Goal: Information Seeking & Learning: Learn about a topic

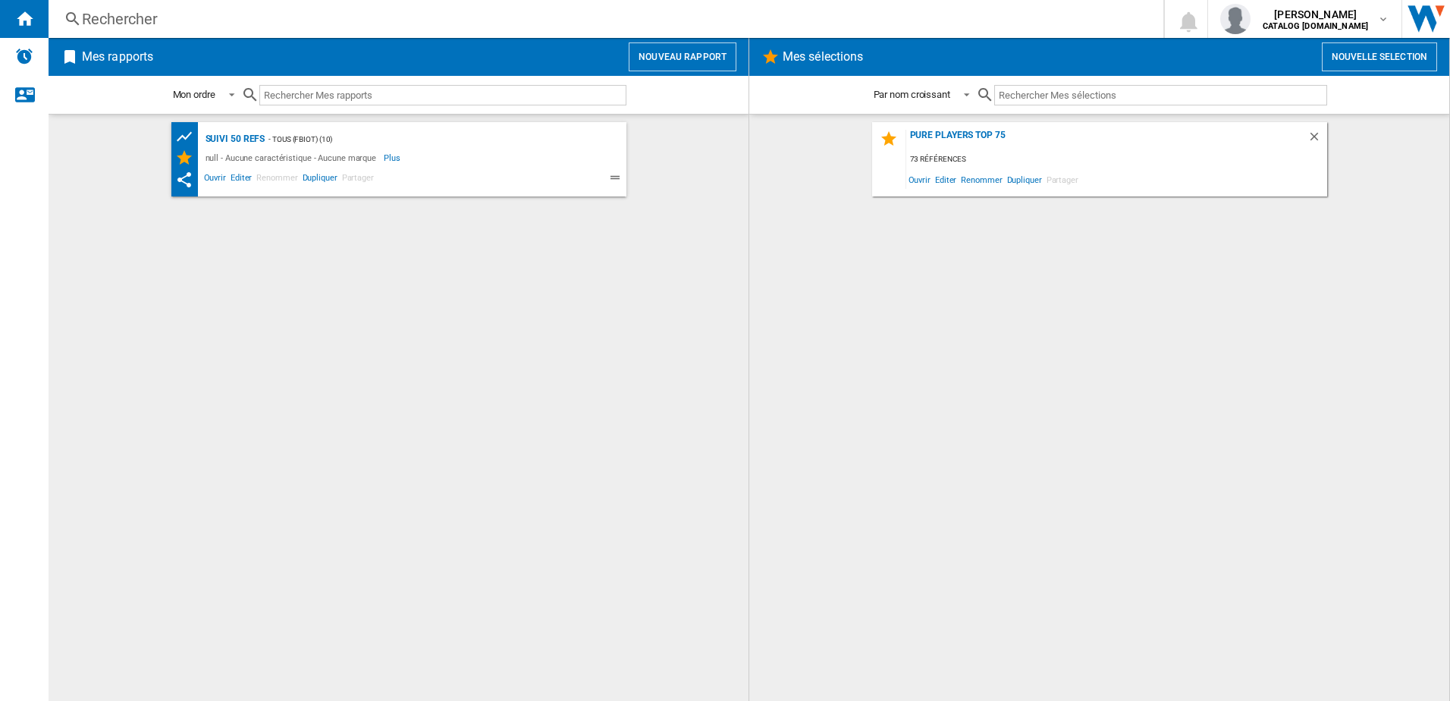
click at [141, 26] on div "Rechercher" at bounding box center [603, 18] width 1042 height 21
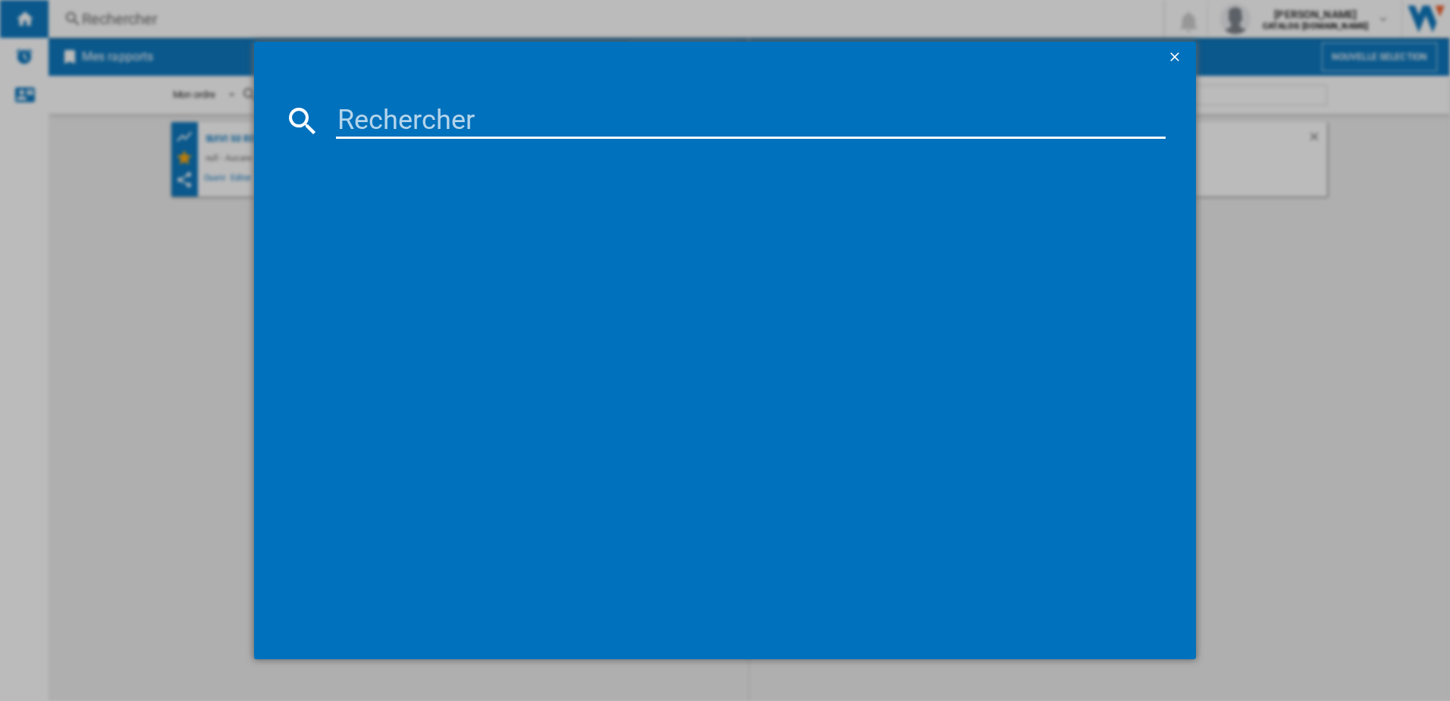
click at [404, 131] on input at bounding box center [751, 120] width 830 height 36
type input "GC712812"
click at [403, 215] on div "TEFAL OPTIGRILL PLUS GC712812 NOIR" at bounding box center [735, 219] width 815 height 15
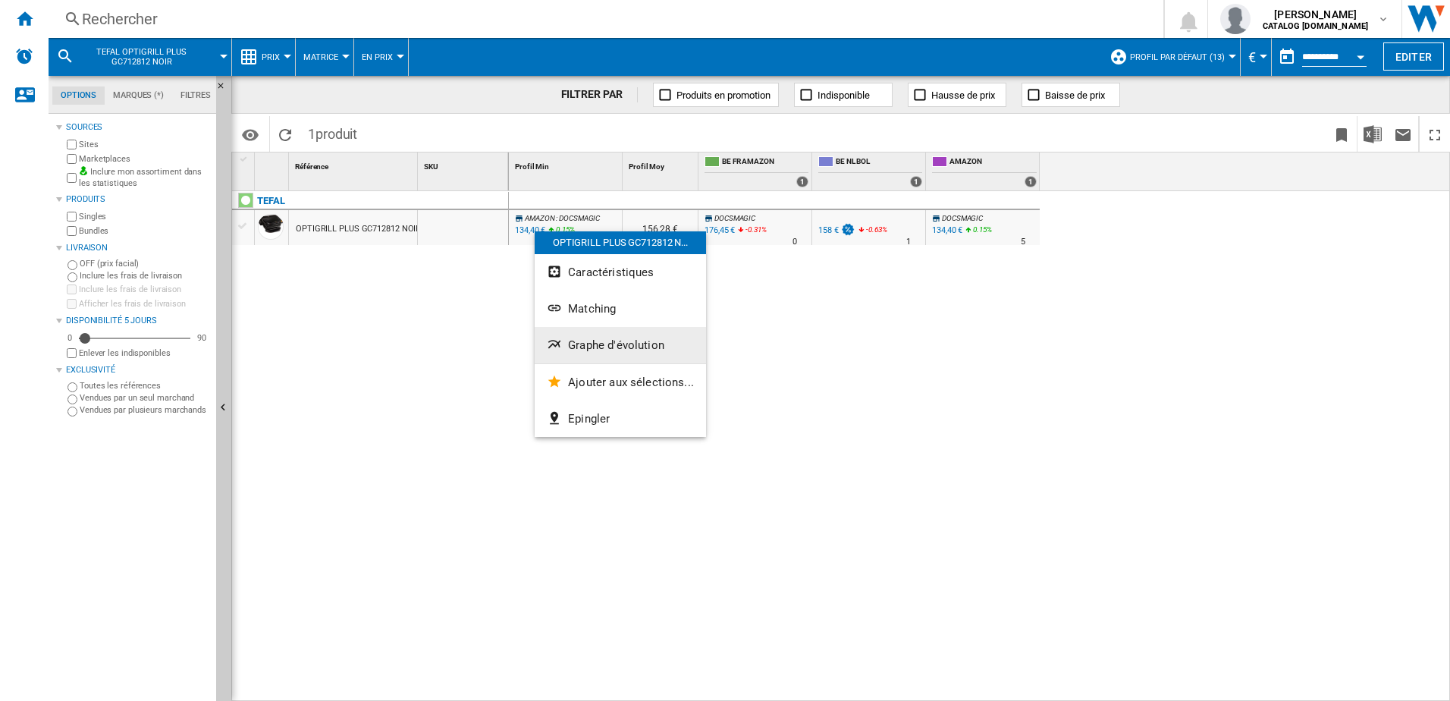
click at [619, 346] on span "Graphe d'évolution" at bounding box center [616, 345] width 96 height 14
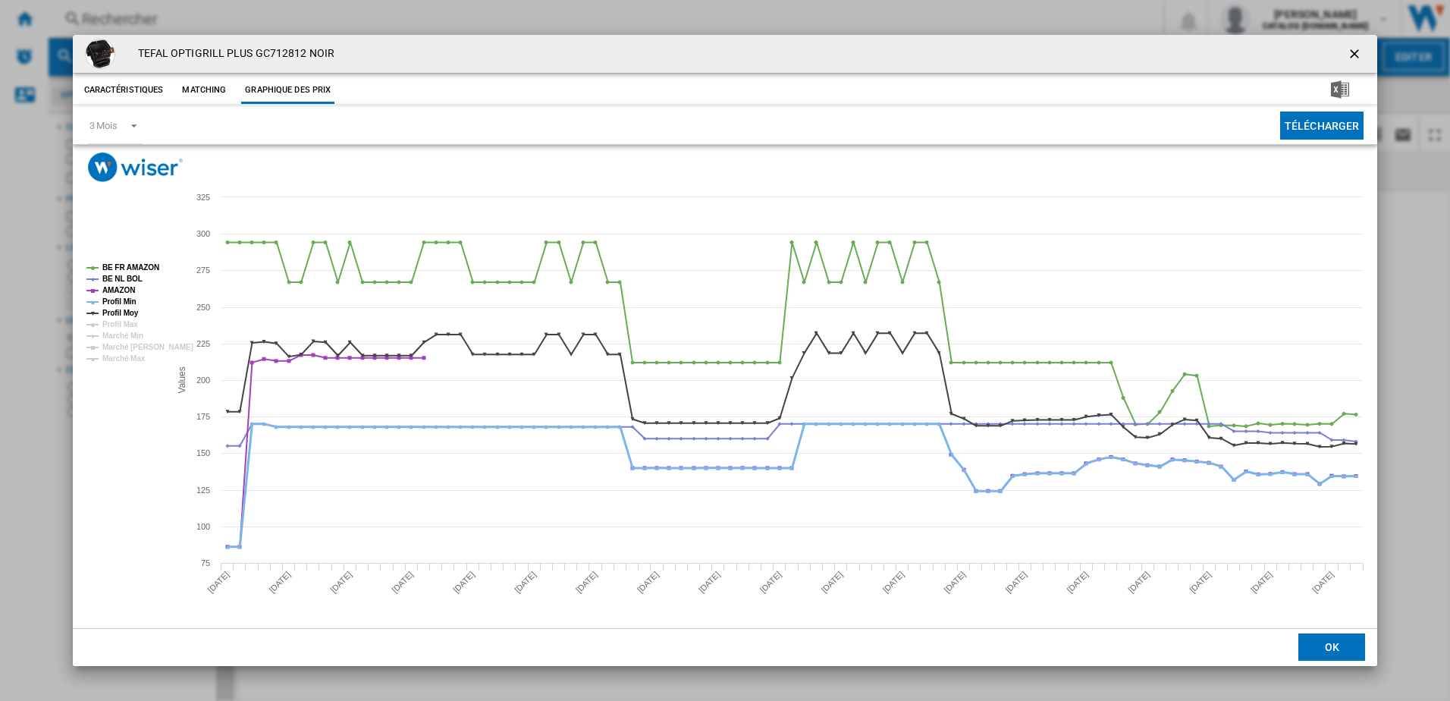
click at [124, 299] on tspan "Profil Min" at bounding box center [119, 301] width 34 height 8
click at [121, 315] on tspan "Profil Moy" at bounding box center [120, 313] width 36 height 8
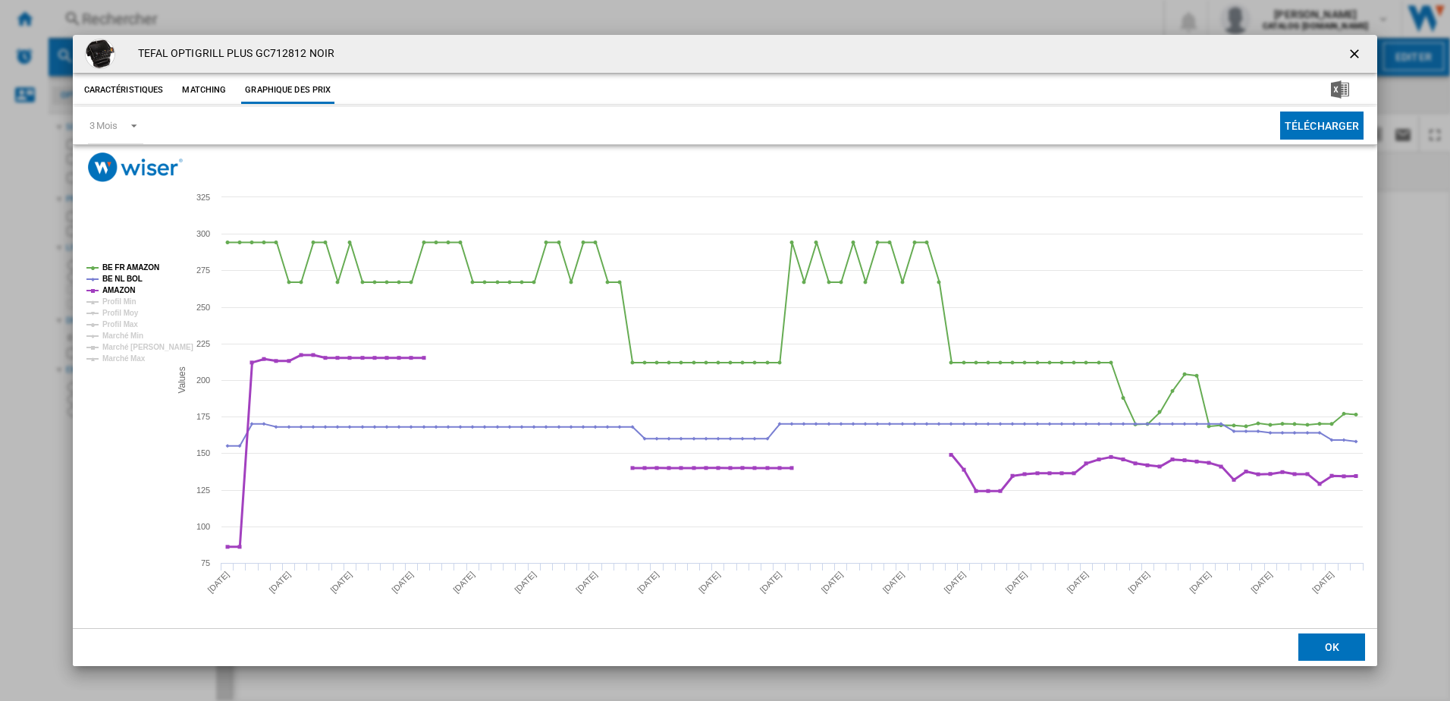
click at [124, 290] on tspan "AMAZON" at bounding box center [118, 290] width 33 height 8
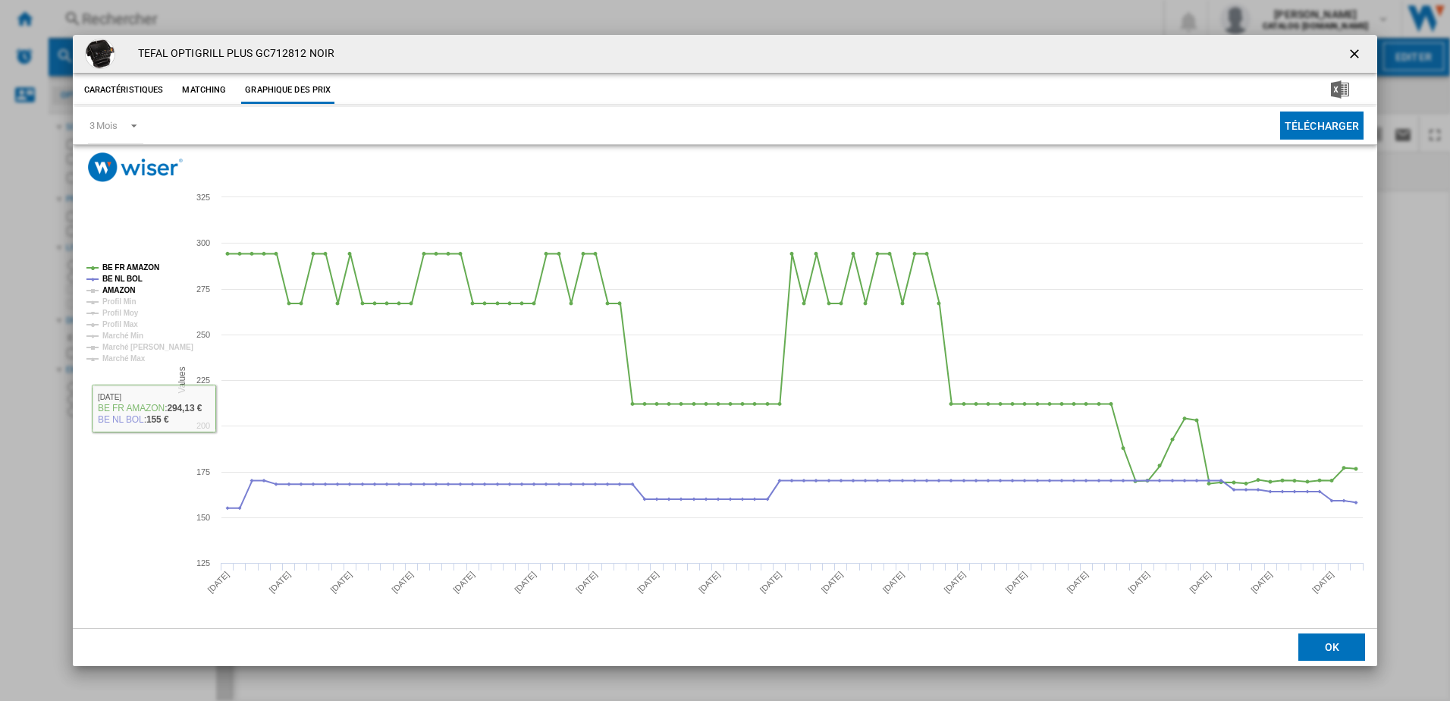
click at [114, 286] on tspan "AMAZON" at bounding box center [118, 290] width 33 height 8
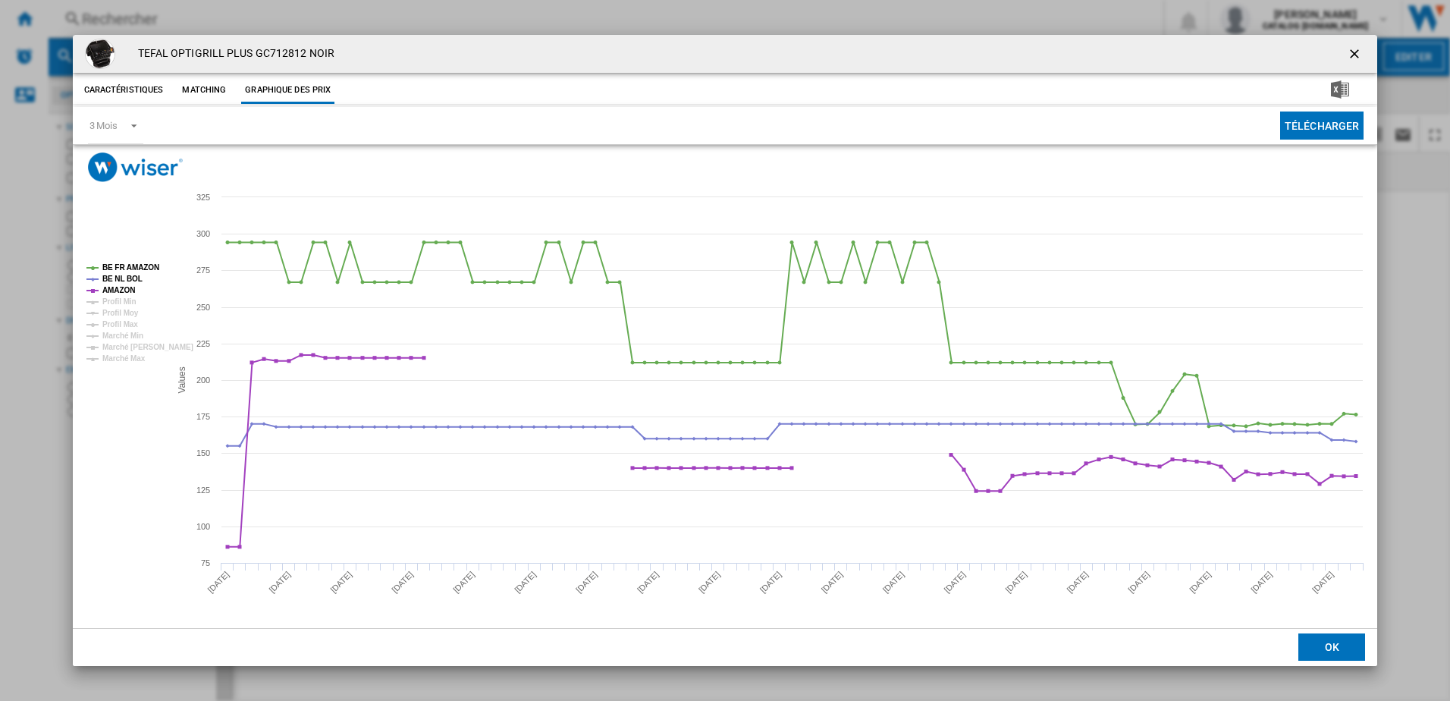
click at [1352, 54] on ng-md-icon "getI18NText('BUTTONS.CLOSE_DIALOG')" at bounding box center [1355, 55] width 18 height 18
